Goal: Find specific page/section: Find specific page/section

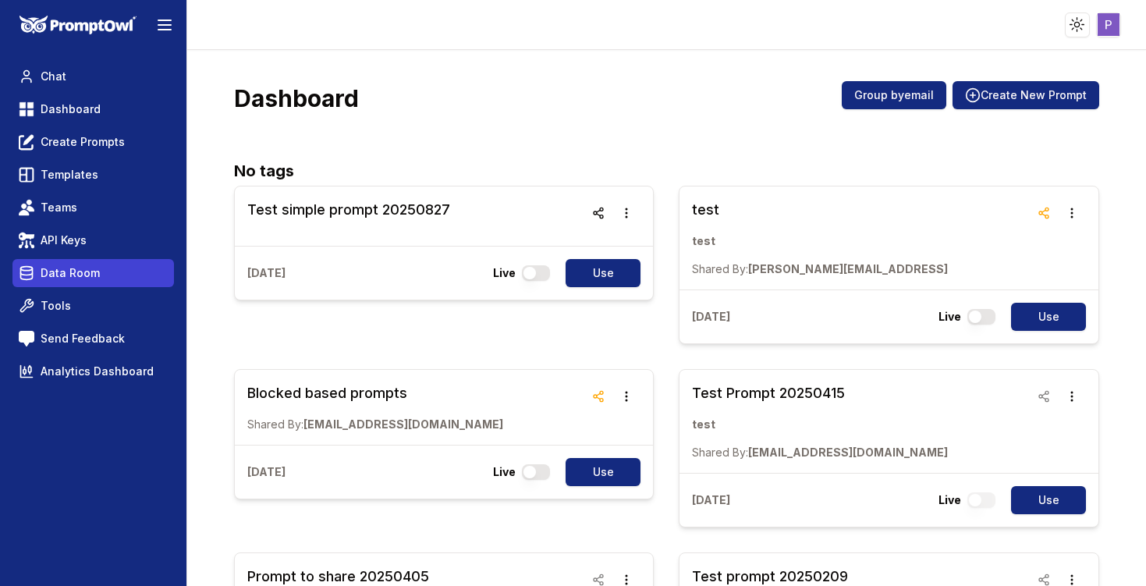
click at [71, 271] on span "Data Room" at bounding box center [70, 273] width 59 height 16
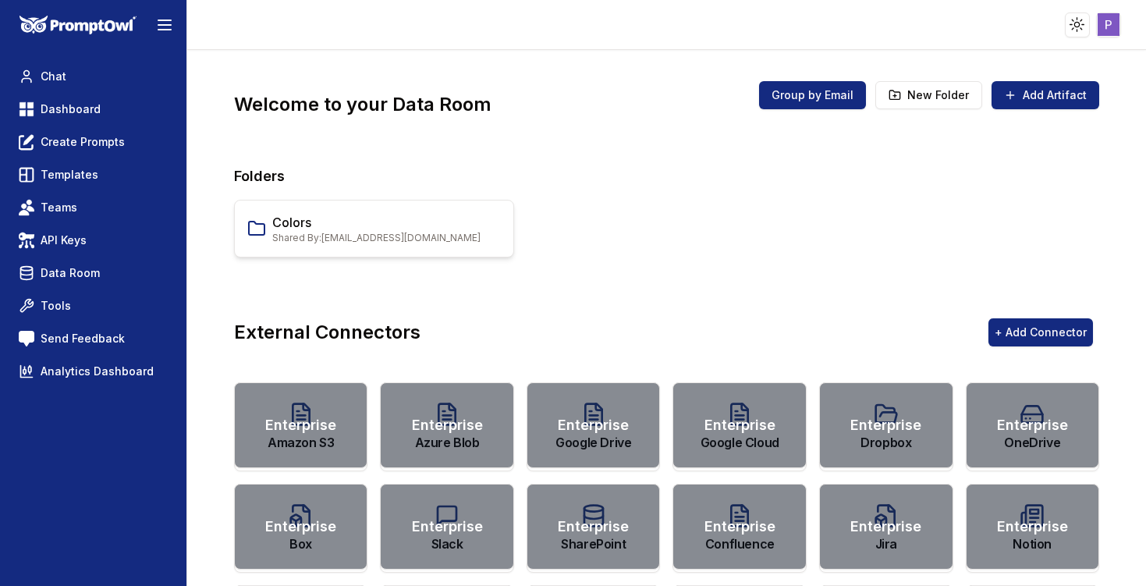
click at [368, 224] on link "Colors" at bounding box center [376, 222] width 208 height 19
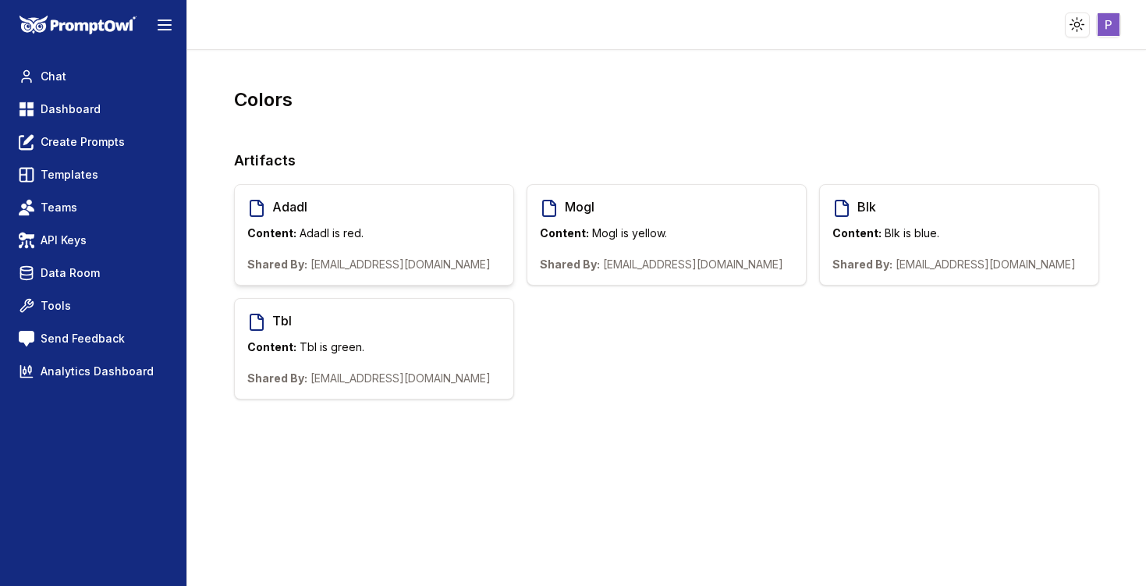
click at [388, 218] on div "Adadl" at bounding box center [386, 208] width 229 height 22
